Goal: Navigation & Orientation: Find specific page/section

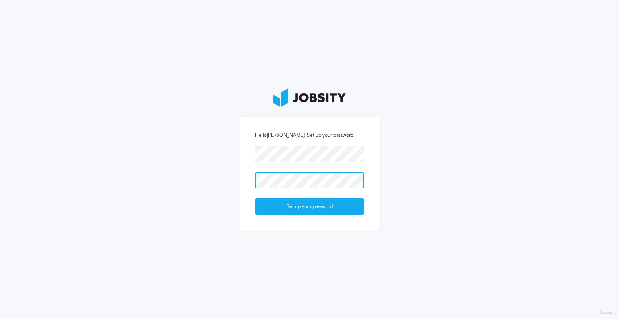
click at [255, 198] on button "Set up your password" at bounding box center [309, 206] width 109 height 16
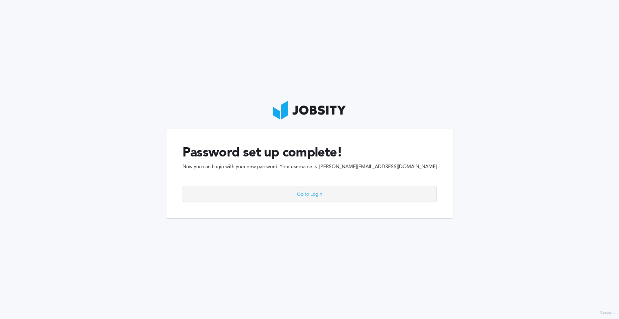
click at [312, 190] on div "Go to Login" at bounding box center [310, 194] width 254 height 16
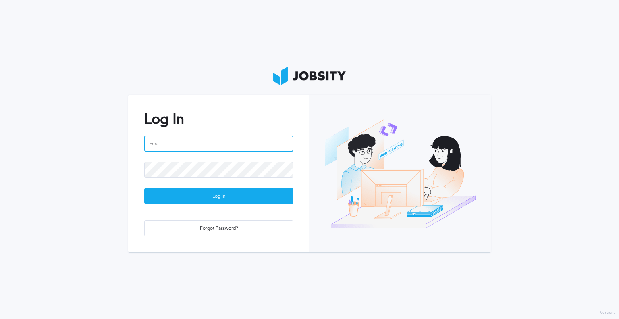
click at [174, 137] on input "email" at bounding box center [218, 143] width 149 height 16
click at [144, 188] on button "Log In" at bounding box center [218, 196] width 149 height 16
click at [212, 141] on input "[EMAIL_ADDRESS][PERSON_NAME]!" at bounding box center [218, 143] width 149 height 16
type input "[PERSON_NAME][EMAIL_ADDRESS][DOMAIN_NAME]"
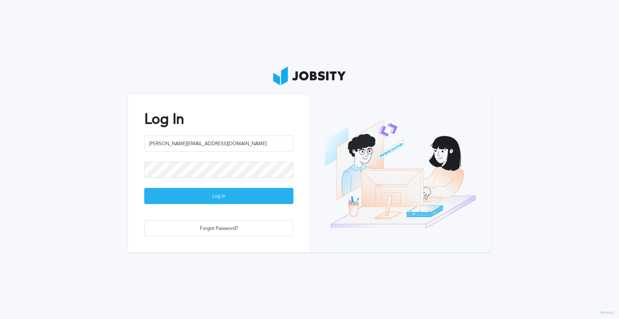
click at [229, 198] on div "Log In" at bounding box center [219, 196] width 148 height 16
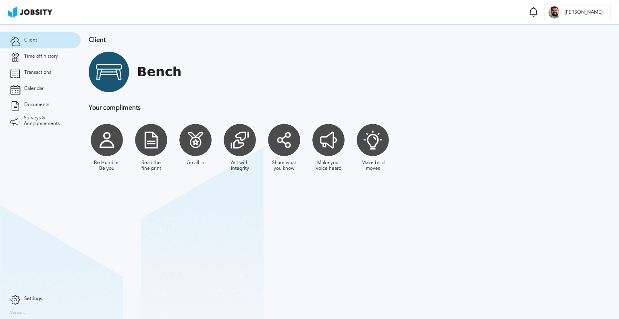
click at [195, 202] on section "Client Bench Your compliments Be Humble, Be you Read the fine print Go all in A…" at bounding box center [350, 171] width 538 height 295
click at [52, 58] on span "Time off history" at bounding box center [41, 57] width 34 height 6
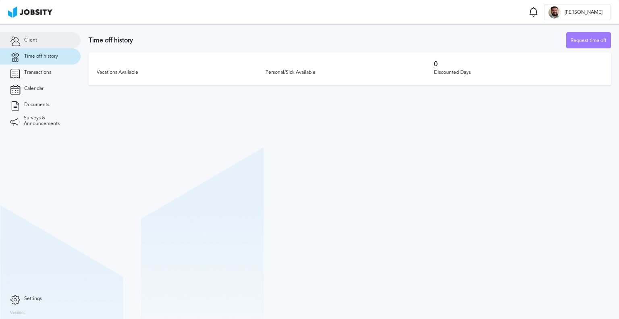
click at [37, 37] on link "Client" at bounding box center [40, 40] width 81 height 16
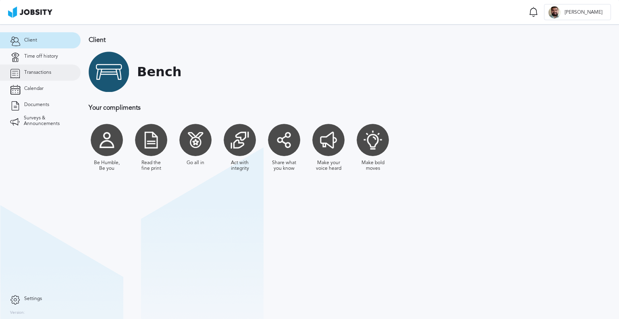
click at [40, 77] on link "Transactions" at bounding box center [40, 72] width 81 height 16
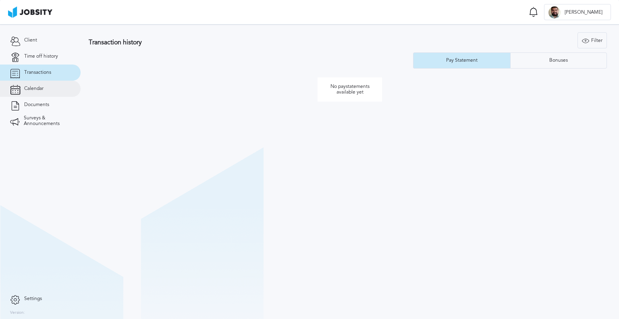
click at [37, 87] on span "Calendar" at bounding box center [33, 89] width 19 height 6
